Goal: Entertainment & Leisure: Consume media (video, audio)

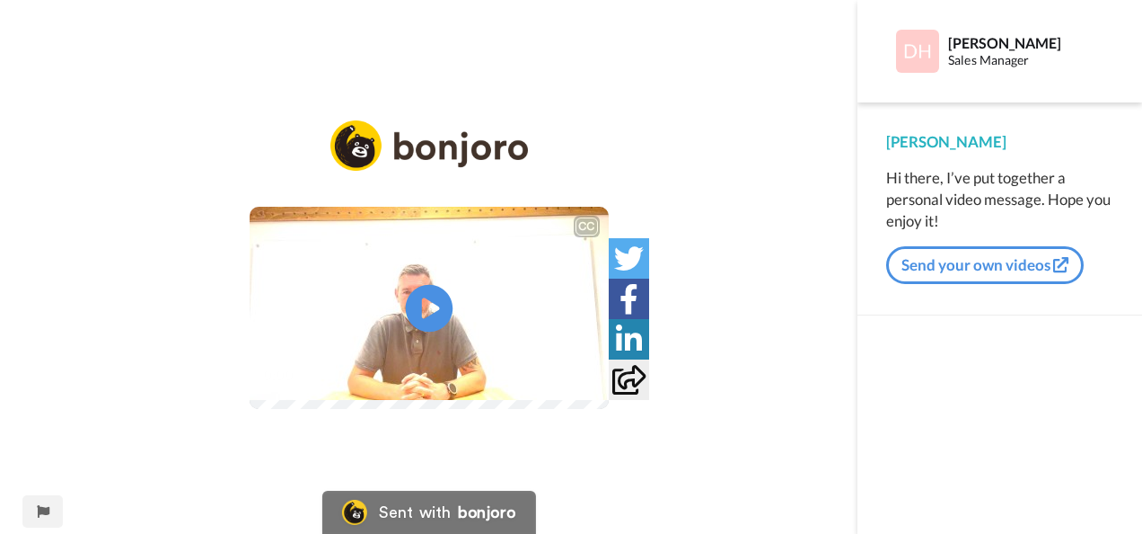
click at [438, 309] on icon at bounding box center [429, 309] width 48 height 48
click at [783, 437] on div "CC Play/Pause Leasew Web have a comprehensive service portfolio of infrastructu…" at bounding box center [429, 278] width 858 height 316
click at [313, 345] on video at bounding box center [429, 308] width 359 height 202
click at [644, 273] on icon at bounding box center [629, 258] width 30 height 30
click at [456, 305] on video at bounding box center [429, 308] width 359 height 202
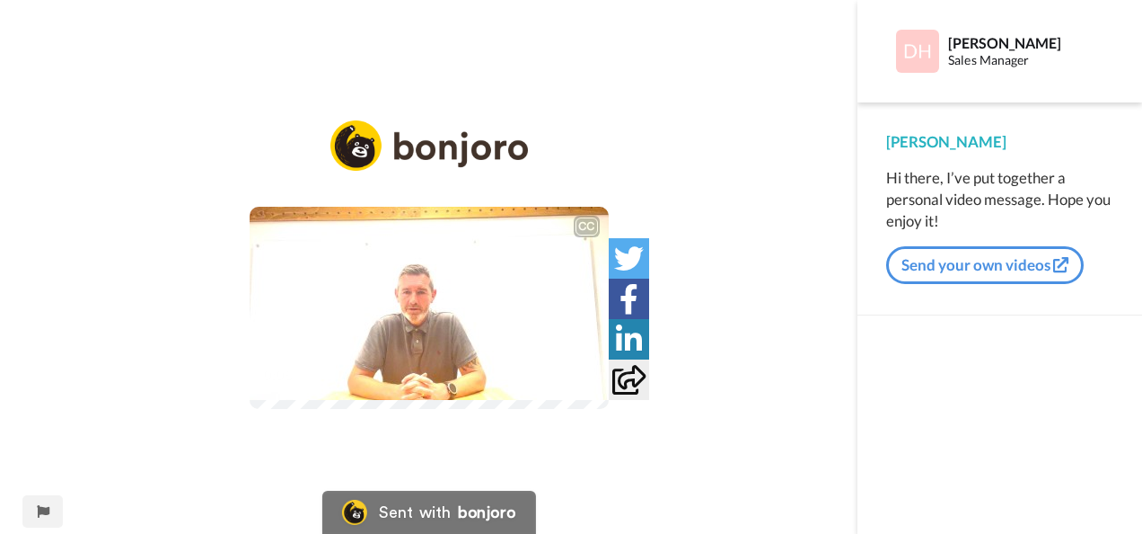
drag, startPoint x: 666, startPoint y: 255, endPoint x: 649, endPoint y: 470, distance: 215.3
click at [609, 409] on div "CC Play/Pause I'm following up on a couple of emails that I sent over recent we…" at bounding box center [429, 308] width 359 height 202
click at [598, 217] on div "CC" at bounding box center [587, 226] width 22 height 18
click at [642, 354] on icon at bounding box center [629, 339] width 26 height 30
